Goal: Find specific page/section: Find specific page/section

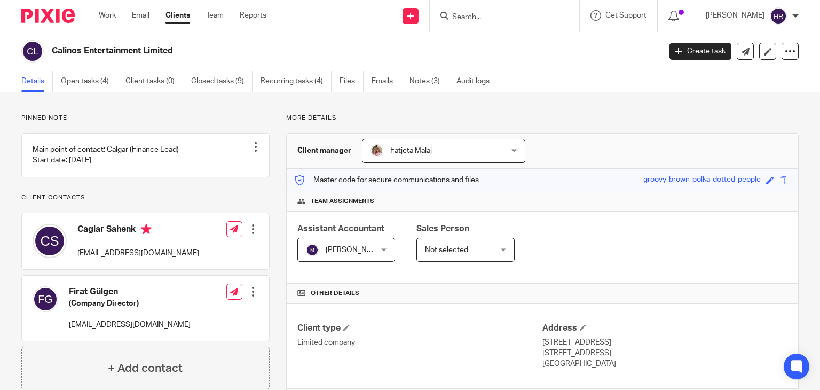
click at [452, 19] on input "Search" at bounding box center [499, 18] width 96 height 10
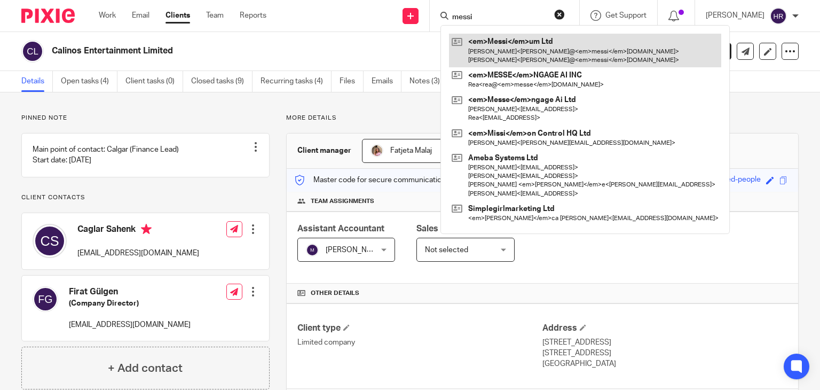
type input "messi"
click at [488, 45] on link at bounding box center [585, 50] width 272 height 33
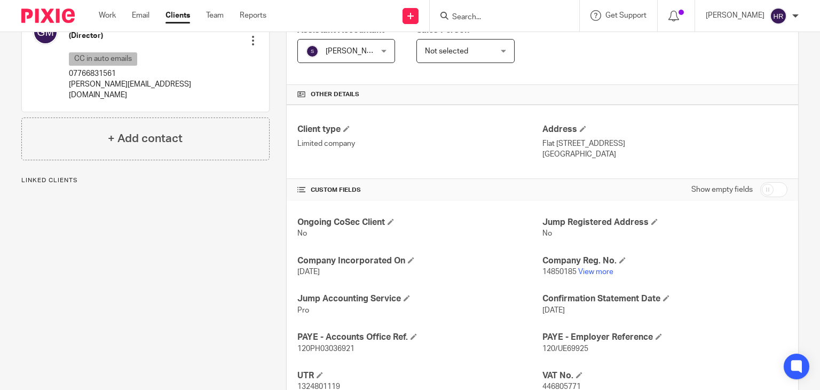
scroll to position [217, 0]
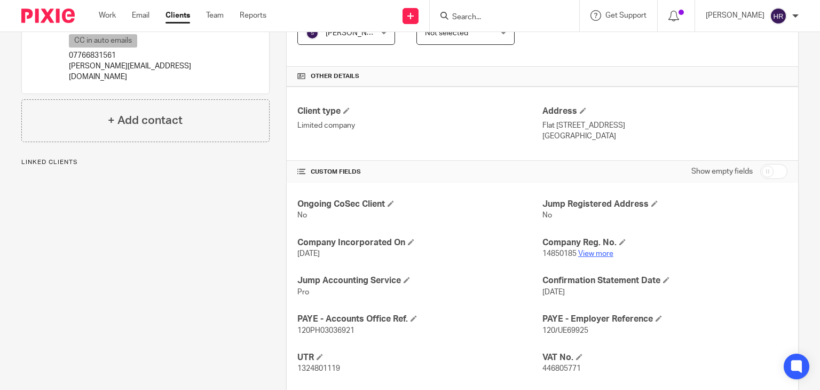
click at [586, 250] on link "View more" at bounding box center [595, 253] width 35 height 7
click at [508, 10] on div at bounding box center [504, 15] width 149 height 31
click at [507, 13] on input "Search" at bounding box center [499, 18] width 96 height 10
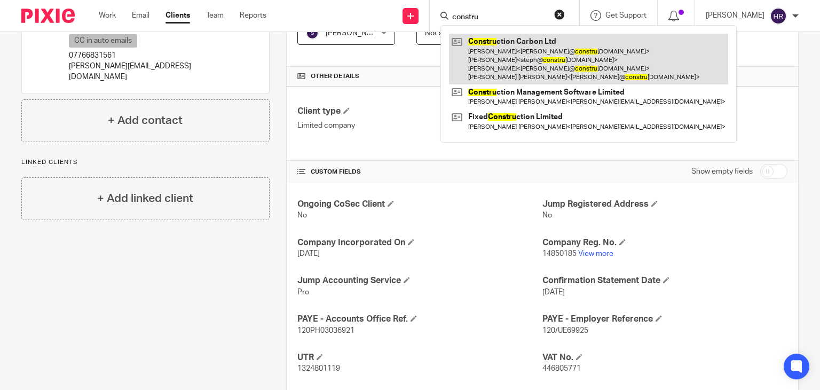
type input "constru"
click at [528, 69] on link at bounding box center [588, 59] width 279 height 51
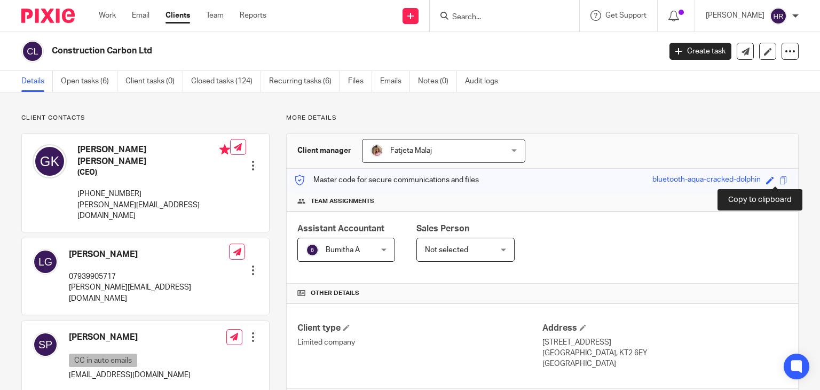
drag, startPoint x: 0, startPoint y: 0, endPoint x: 777, endPoint y: 181, distance: 798.1
click at [779, 182] on span at bounding box center [783, 180] width 8 height 8
click at [485, 21] on input "Search" at bounding box center [499, 18] width 96 height 10
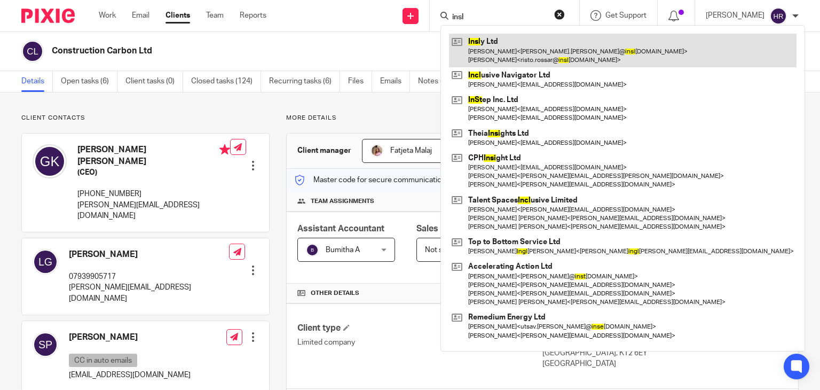
type input "insl"
click at [487, 52] on link at bounding box center [622, 50] width 347 height 33
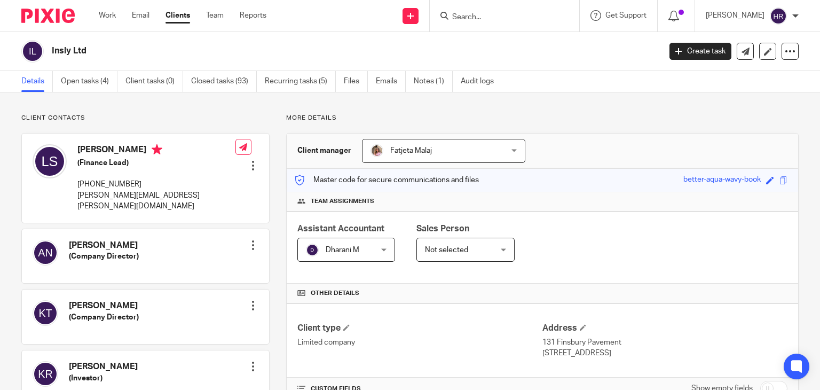
scroll to position [258, 0]
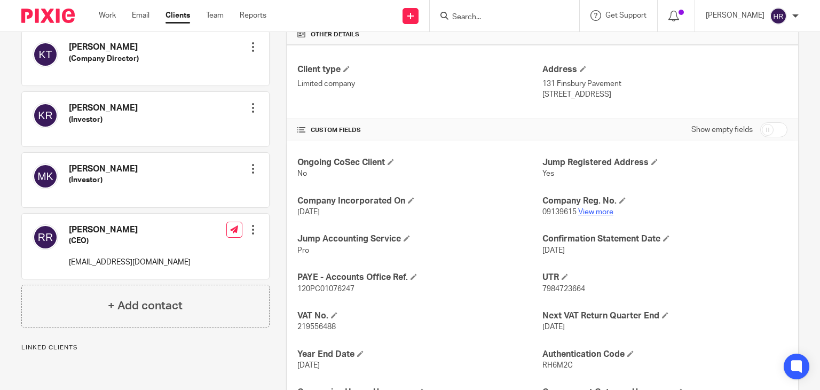
click at [581, 211] on link "View more" at bounding box center [595, 211] width 35 height 7
click at [479, 13] on input "Search" at bounding box center [499, 18] width 96 height 10
type input "radio"
